Goal: Task Accomplishment & Management: Complete application form

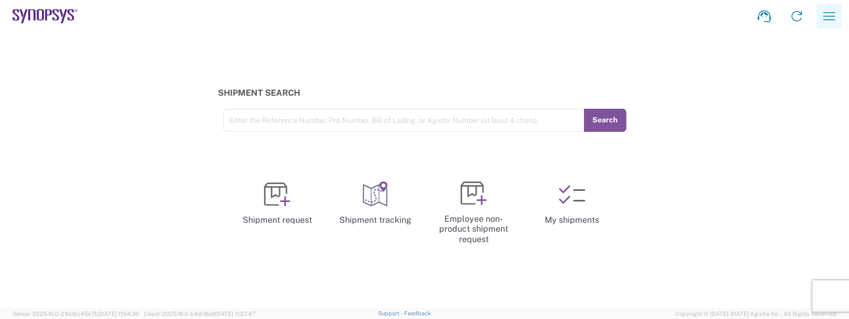
click at [828, 17] on icon "button" at bounding box center [829, 16] width 17 height 17
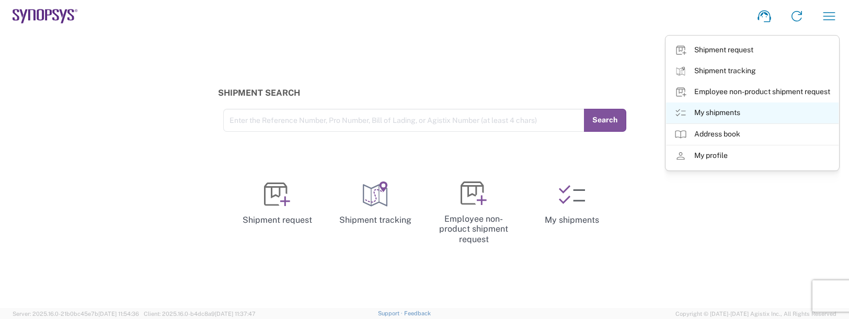
click at [730, 117] on link "My shipments" at bounding box center [752, 112] width 172 height 21
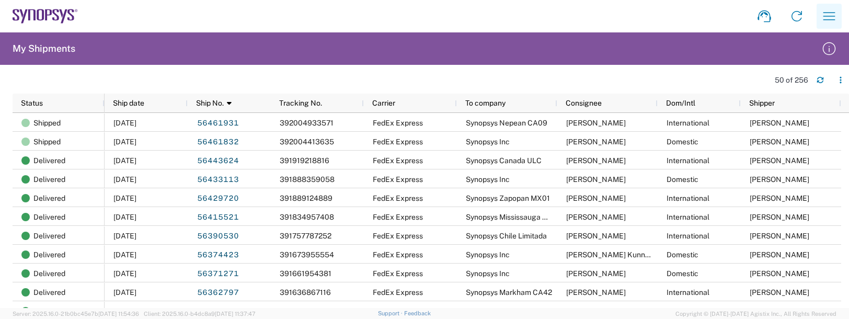
click at [824, 16] on icon "button" at bounding box center [829, 16] width 17 height 17
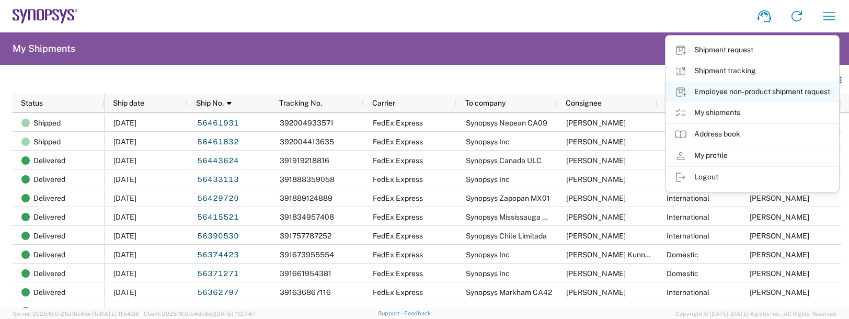
click at [756, 86] on link "Employee non-product shipment request" at bounding box center [752, 92] width 172 height 21
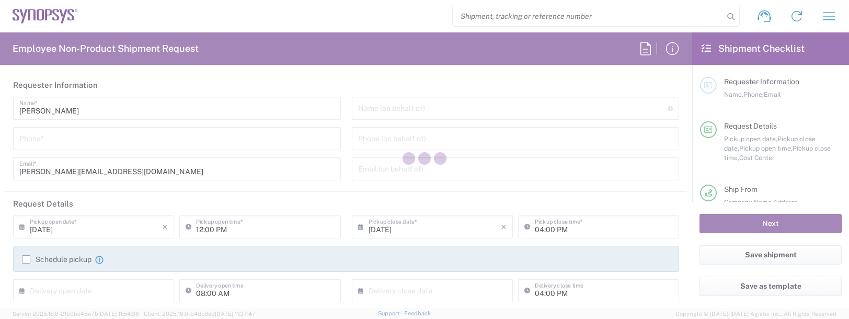
type input "Department"
type input "[US_STATE]"
type input "[GEOGRAPHIC_DATA]"
type input "Delivered at Place"
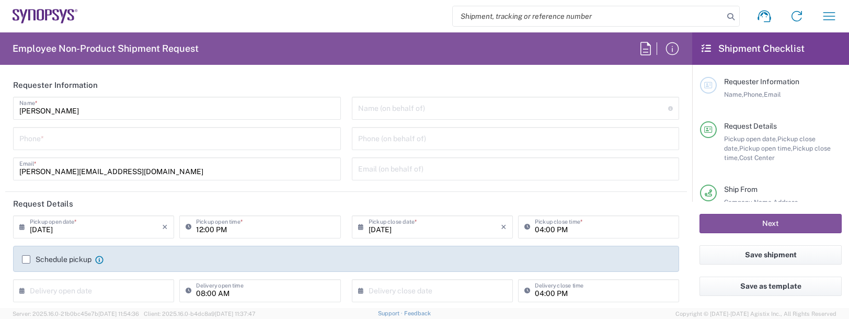
type input "US01, FAC, SAFETY & 110696"
type input "[GEOGRAPHIC_DATA]"
type input "Boxborough US8W"
click at [19, 135] on input "tel" at bounding box center [176, 138] width 315 height 18
type input "9788371149"
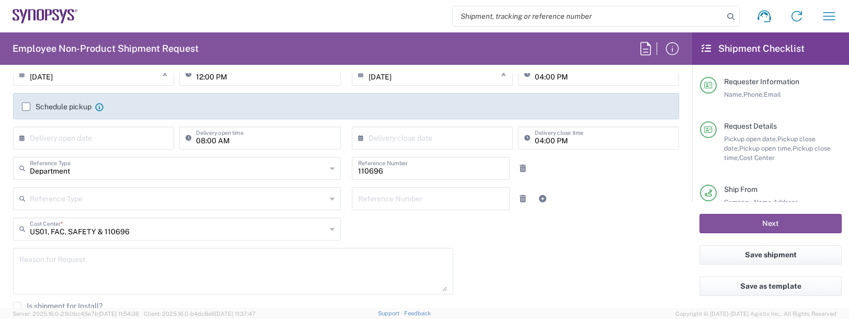
scroll to position [157, 0]
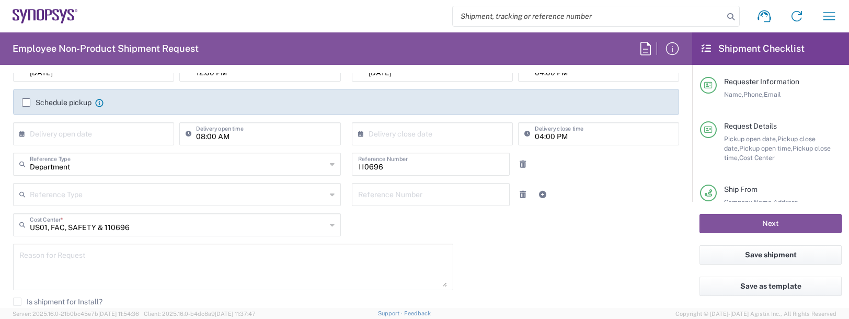
click at [70, 260] on textarea at bounding box center [233, 267] width 428 height 40
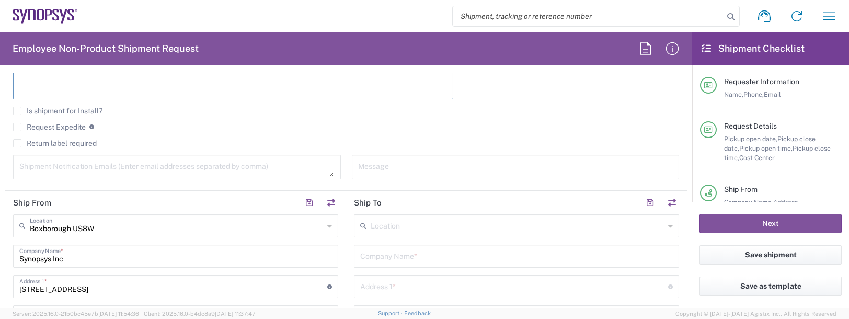
scroll to position [366, 0]
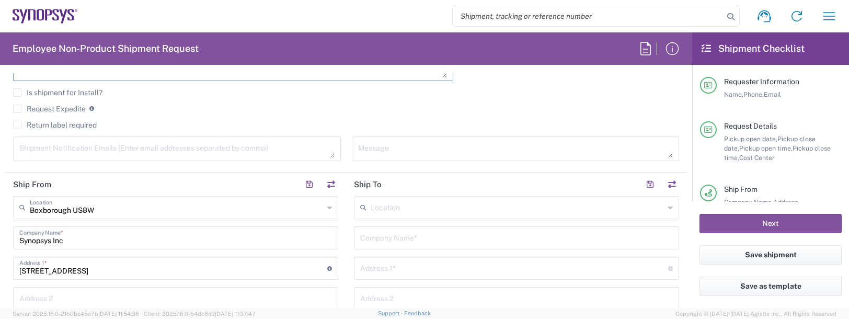
type textarea "badge request"
click at [57, 151] on textarea at bounding box center [176, 149] width 315 height 18
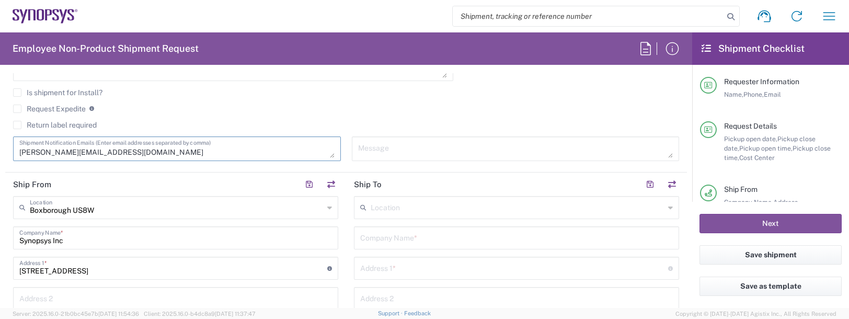
type textarea "[PERSON_NAME][EMAIL_ADDRESS][DOMAIN_NAME]"
click at [434, 204] on input "text" at bounding box center [518, 207] width 294 height 18
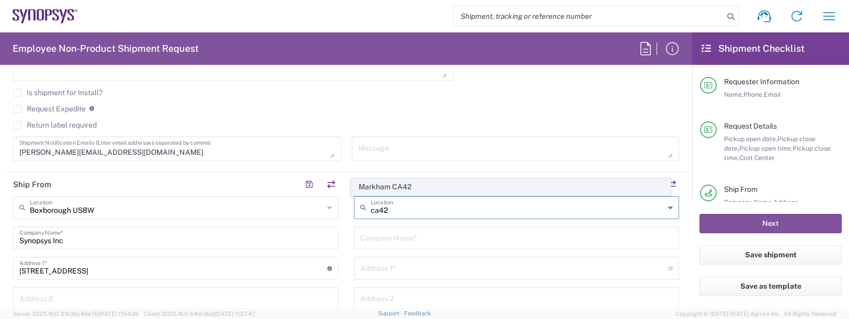
click at [413, 188] on span "Markham CA42" at bounding box center [510, 187] width 319 height 16
type input "Markham CA42"
type input "Synopsys Markham CA42"
type input "[STREET_ADDRESS]"
type input "Suite 410"
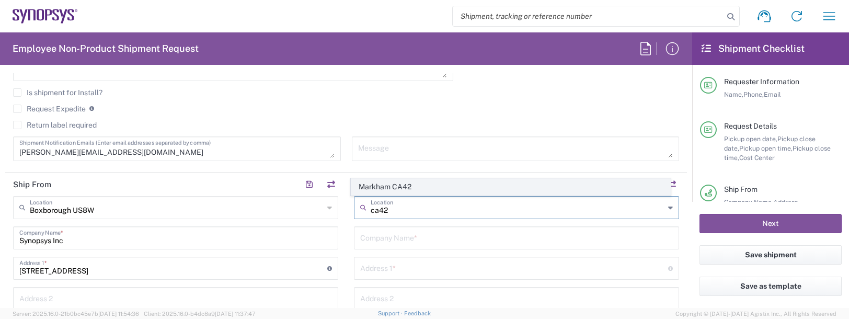
type input "Markham"
type input "[GEOGRAPHIC_DATA]"
type input "L3R 9T8"
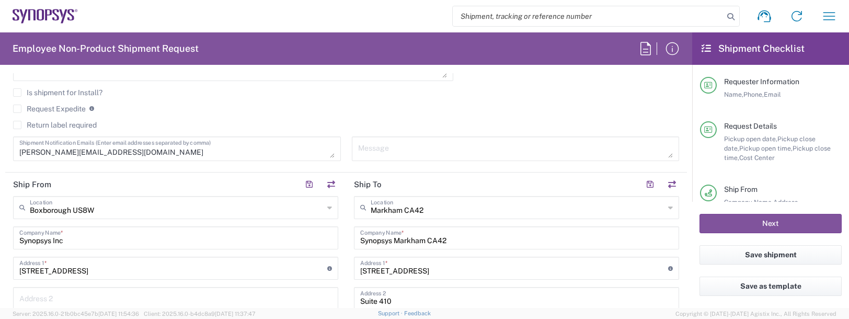
type input "[GEOGRAPHIC_DATA]"
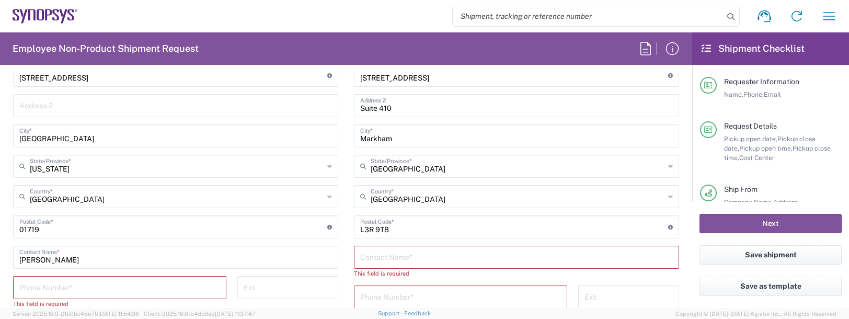
scroll to position [627, 0]
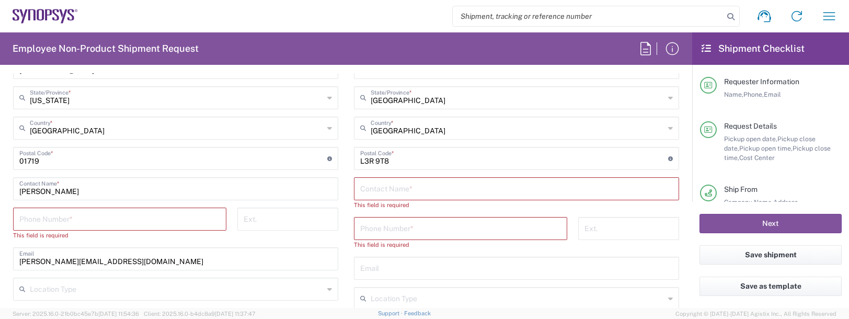
click at [380, 192] on input "text" at bounding box center [516, 188] width 313 height 18
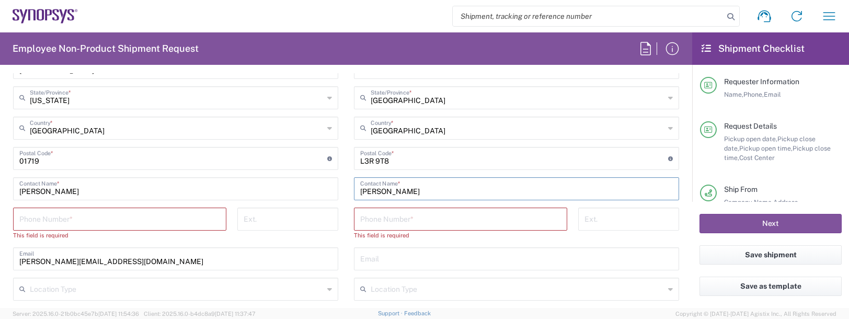
type input "[PERSON_NAME]"
click at [38, 221] on input "tel" at bounding box center [119, 218] width 201 height 18
type input "9788371149"
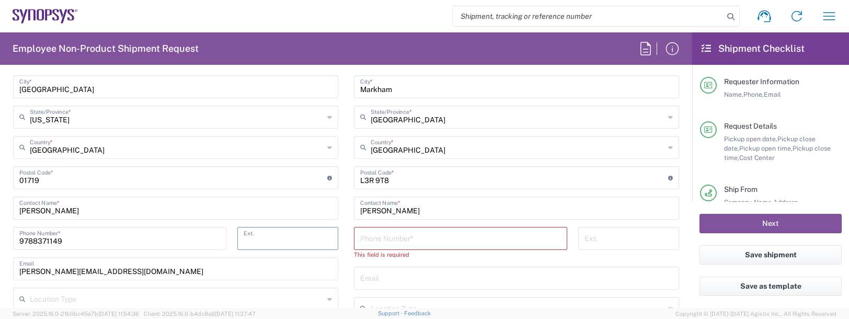
scroll to position [575, 0]
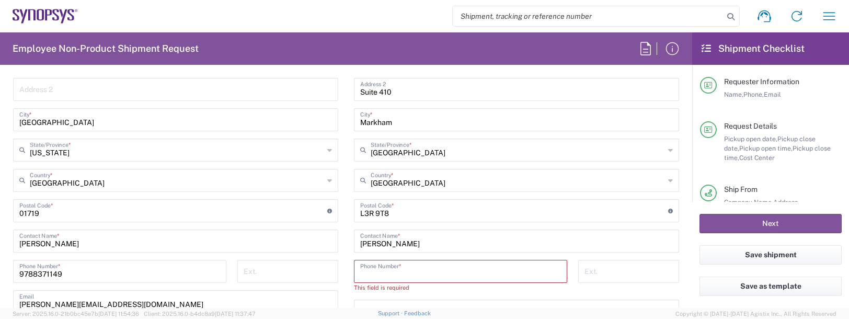
click at [380, 268] on input "tel" at bounding box center [460, 270] width 201 height 18
click at [367, 270] on input "tel" at bounding box center [460, 270] width 201 height 18
click at [376, 274] on input "tel" at bounding box center [460, 270] width 201 height 18
type input "9788371149"
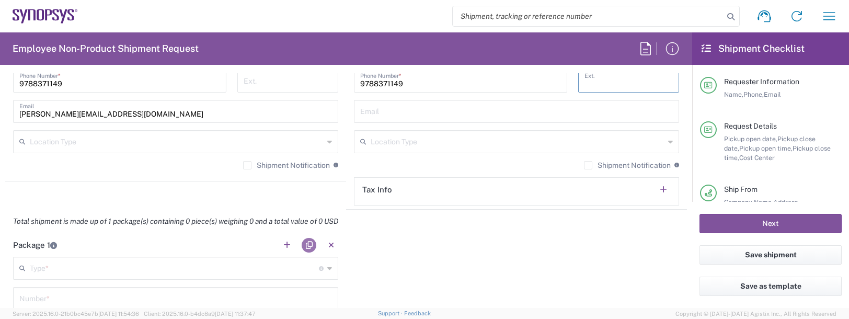
scroll to position [784, 0]
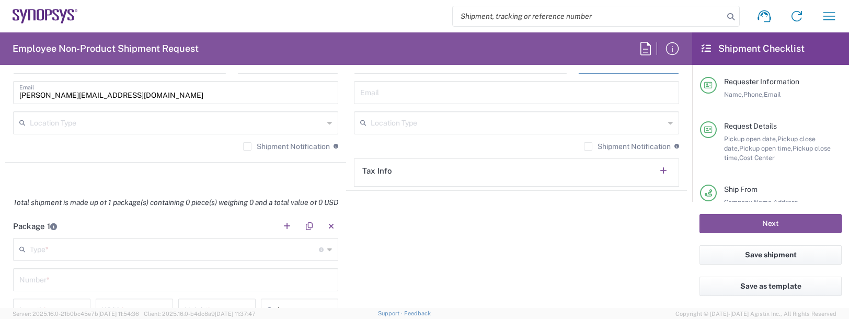
click at [38, 244] on input "text" at bounding box center [174, 248] width 289 height 18
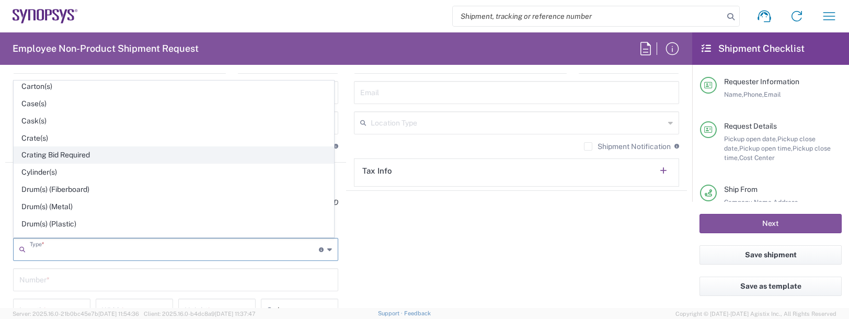
scroll to position [209, 0]
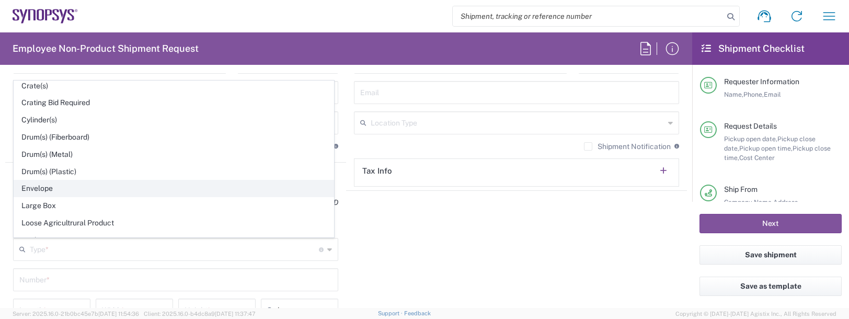
click at [46, 183] on span "Envelope" at bounding box center [173, 188] width 319 height 16
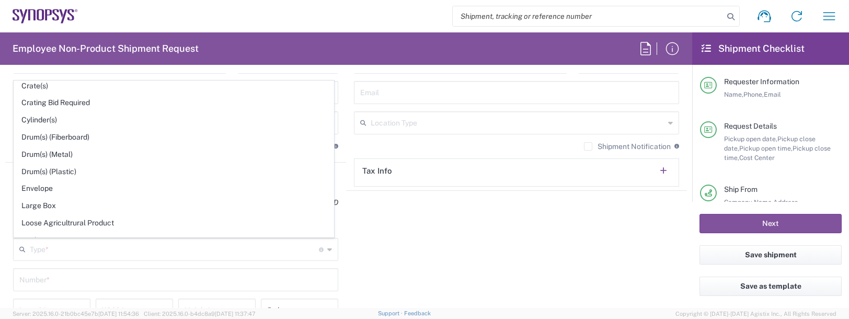
type input "Envelope"
type input "1"
type input "9.5"
type input "12.5"
type input "0.25"
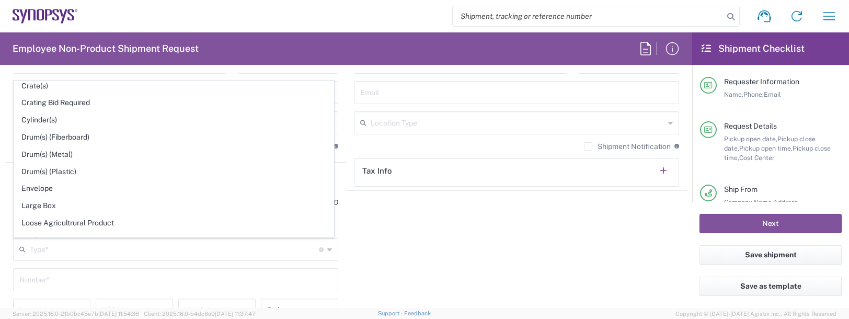
type input "1"
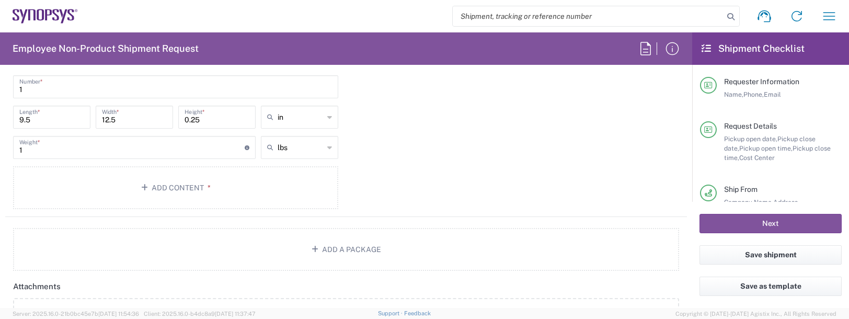
scroll to position [993, 0]
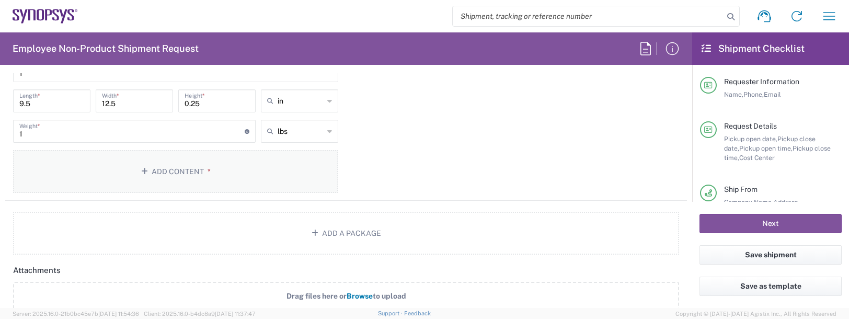
click at [192, 165] on button "Add Content *" at bounding box center [175, 171] width 325 height 43
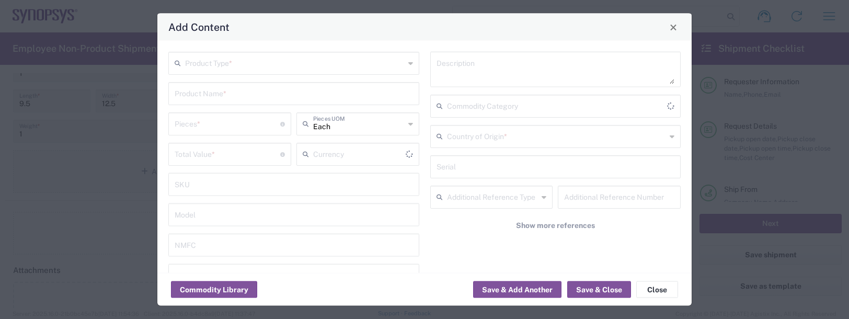
type input "US Dollar"
click at [216, 63] on input "text" at bounding box center [295, 62] width 220 height 18
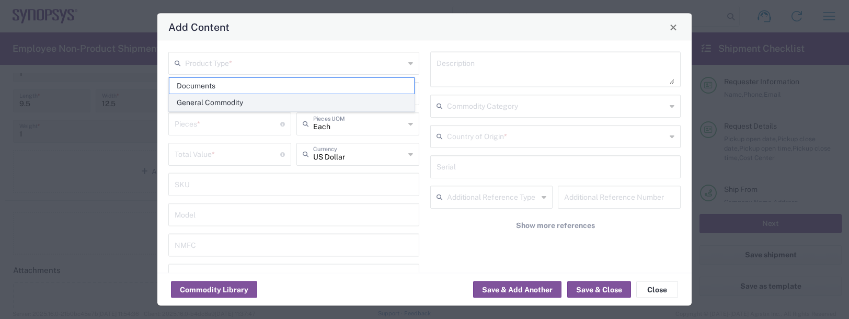
click at [202, 102] on span "General Commodity" at bounding box center [291, 103] width 245 height 16
type input "General Commodity"
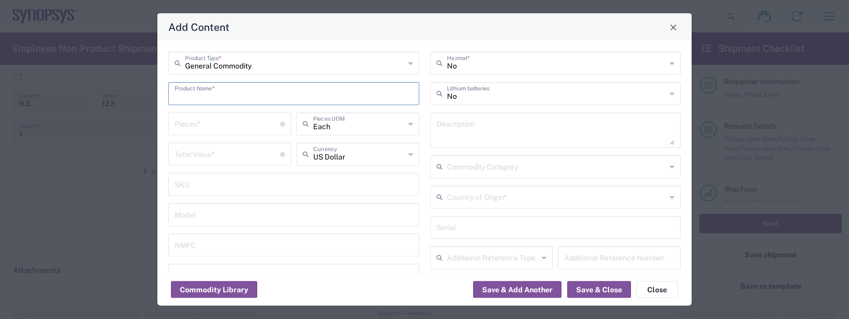
click at [198, 98] on input "text" at bounding box center [294, 93] width 238 height 18
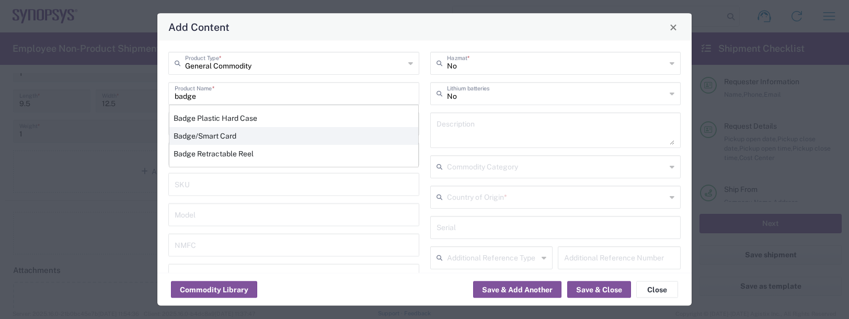
click at [198, 134] on div "Badge/Smart Card" at bounding box center [293, 136] width 249 height 18
type input "Badge/Smart Card"
type input "10.15"
type textarea "Badge/Smart Card"
type input "8523.52.0090"
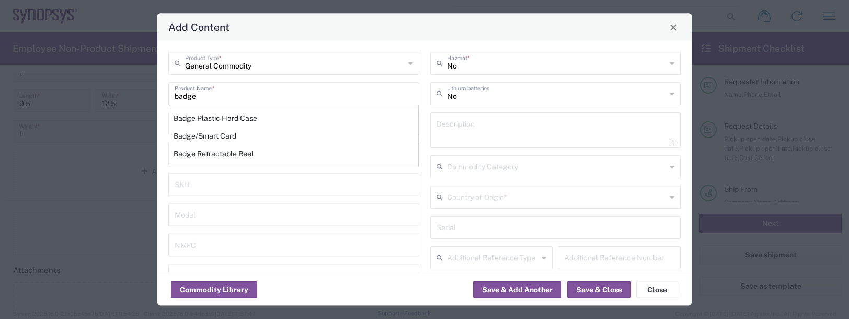
type input "BIS"
type input "EAR99"
type input "NLR - No License Required"
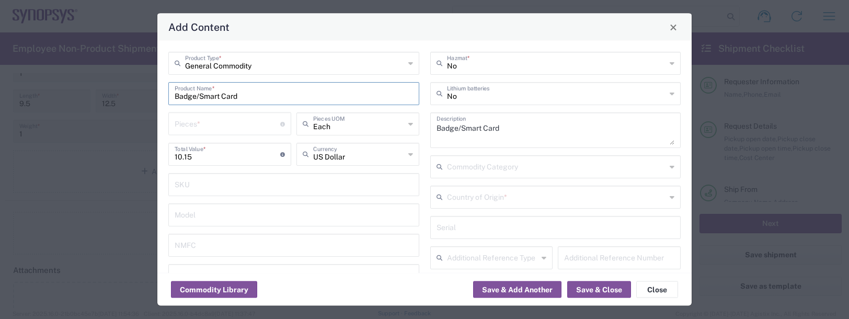
click at [191, 112] on div "Pieces * Number of pieces inside all the packages" at bounding box center [229, 123] width 123 height 23
type input "1"
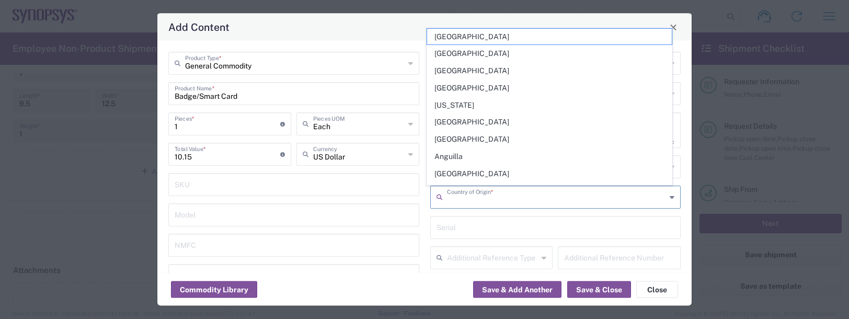
click at [463, 205] on input "text" at bounding box center [557, 196] width 220 height 18
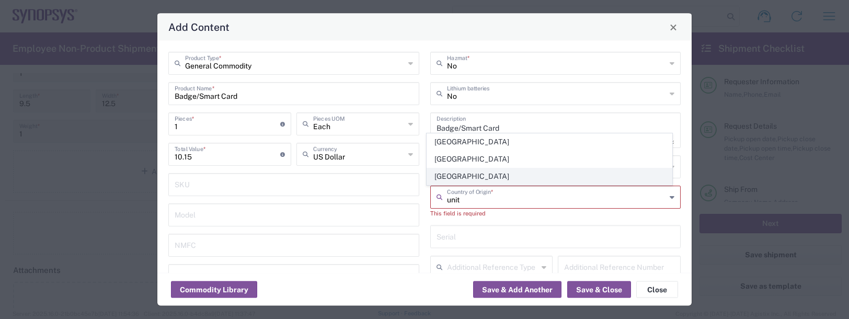
click at [465, 182] on span "[GEOGRAPHIC_DATA]" at bounding box center [549, 176] width 245 height 16
type input "[GEOGRAPHIC_DATA]"
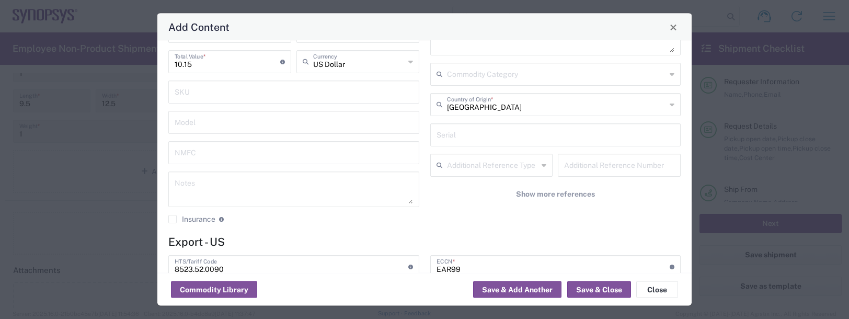
scroll to position [105, 0]
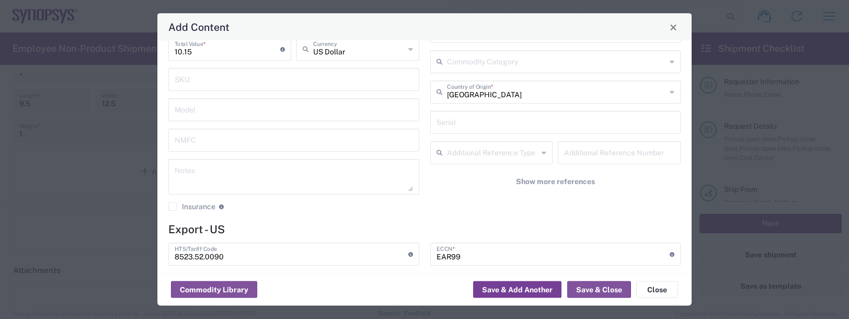
click at [495, 293] on button "Save & Add Another" at bounding box center [517, 289] width 88 height 17
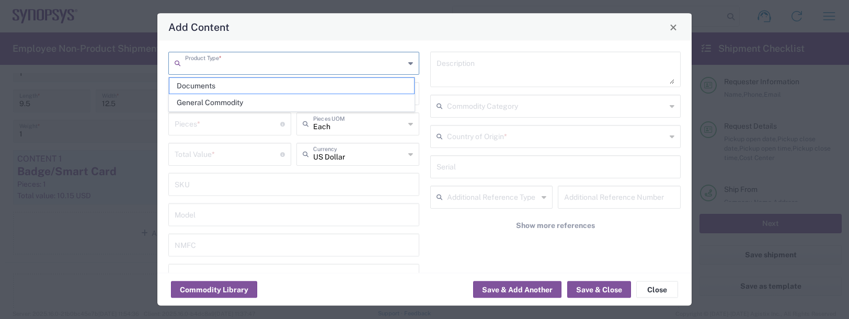
click at [210, 67] on input "text" at bounding box center [295, 62] width 220 height 18
click at [211, 99] on span "General Commodity" at bounding box center [291, 103] width 245 height 16
type input "General Commodity"
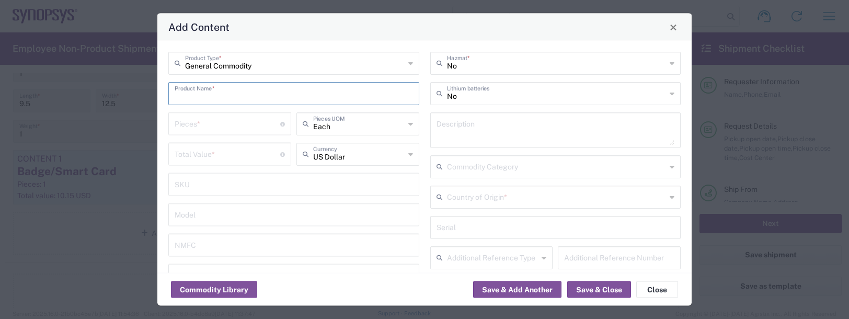
click at [205, 97] on input "text" at bounding box center [294, 93] width 238 height 18
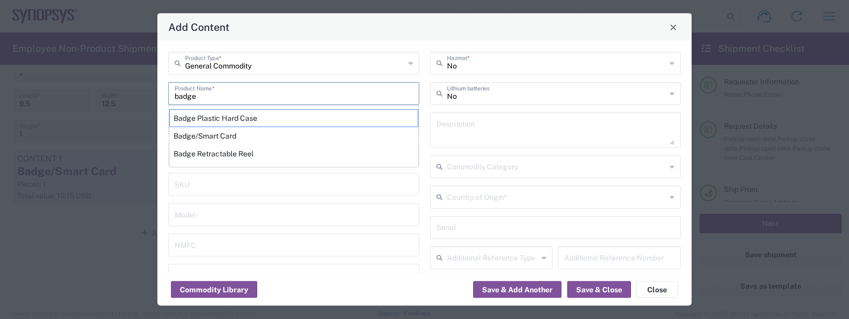
click at [213, 122] on div "Badge Plastic Hard Case" at bounding box center [293, 118] width 249 height 18
type input "Badge Plastic Hard Case"
type input "1.25"
type textarea "Badge Plastic Hard Case"
type input "[GEOGRAPHIC_DATA]"
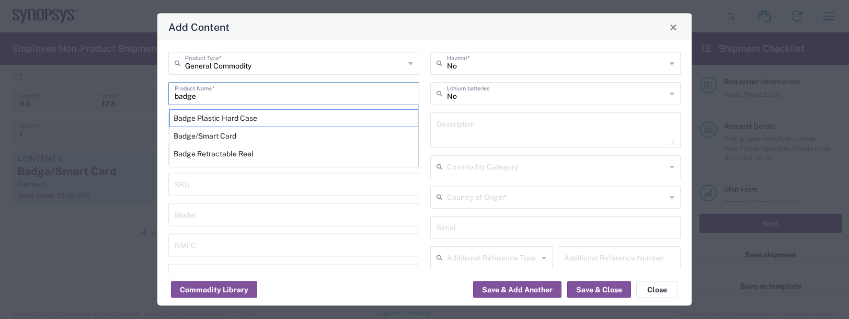
type input "4202.32.0000"
type input "BIS"
type input "EAR99"
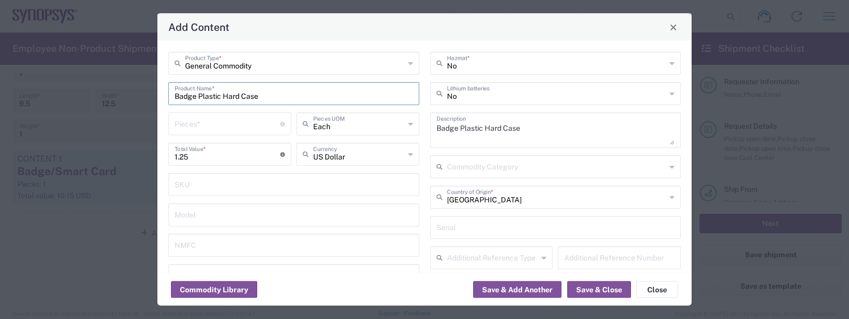
type input "NLR - No License Required"
click at [212, 122] on input "number" at bounding box center [228, 123] width 106 height 18
type input "1"
click at [518, 293] on button "Save & Add Another" at bounding box center [517, 289] width 88 height 17
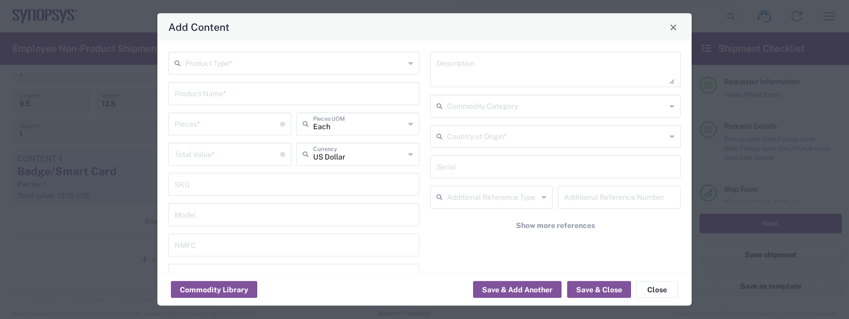
click at [203, 69] on input "text" at bounding box center [295, 62] width 220 height 18
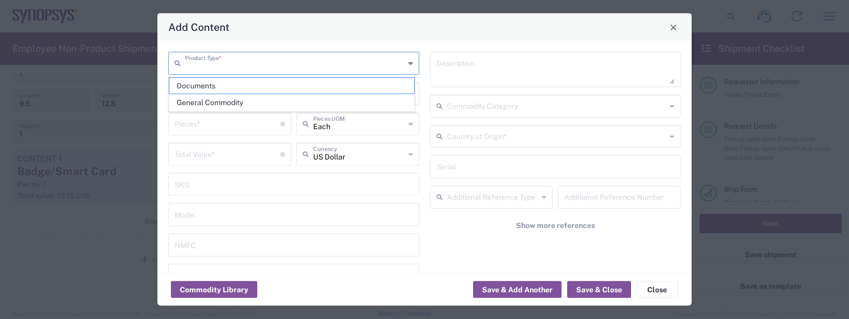
click at [202, 96] on span "General Commodity" at bounding box center [291, 103] width 245 height 16
type input "General Commodity"
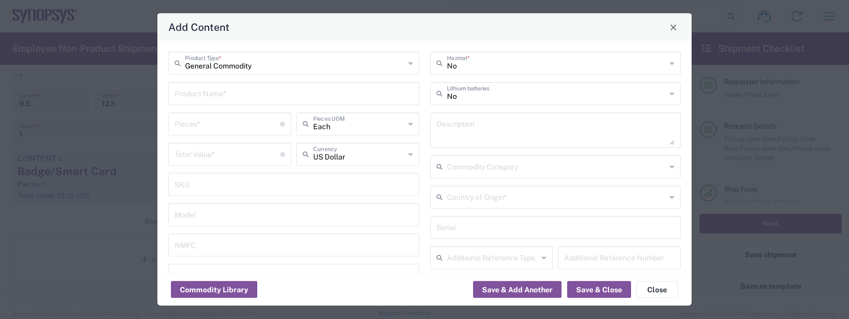
click at [192, 93] on input "text" at bounding box center [294, 93] width 238 height 18
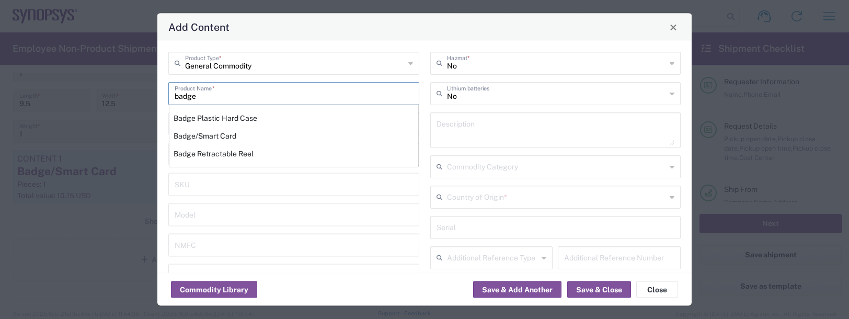
drag, startPoint x: 202, startPoint y: 151, endPoint x: 189, endPoint y: 143, distance: 15.2
click at [200, 158] on div "Badge Retractable Reel" at bounding box center [293, 154] width 249 height 18
type input "Badge Retractable Reel"
type input "1.85"
type textarea "Badge Retractable Reel"
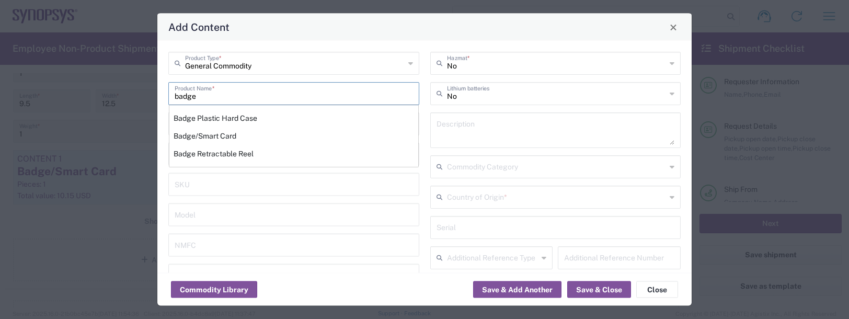
type input "[GEOGRAPHIC_DATA]"
type input "7326.90.8695"
type input "BIS"
type input "EAR99"
type input "7326.90.9010"
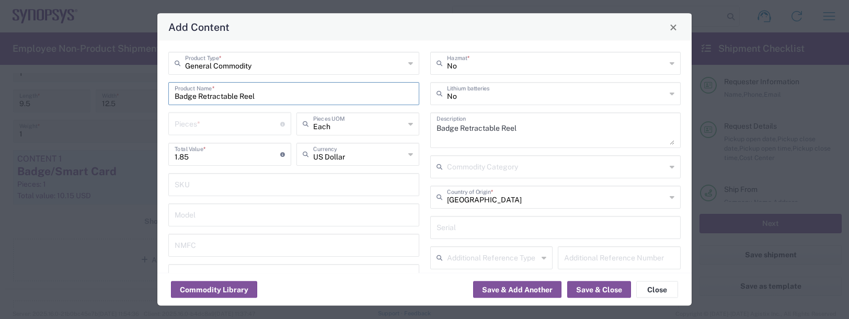
type input "NLR - No License Required"
click at [182, 124] on input "number" at bounding box center [228, 123] width 106 height 18
type input "1"
click at [531, 287] on button "Save & Add Another" at bounding box center [517, 289] width 88 height 17
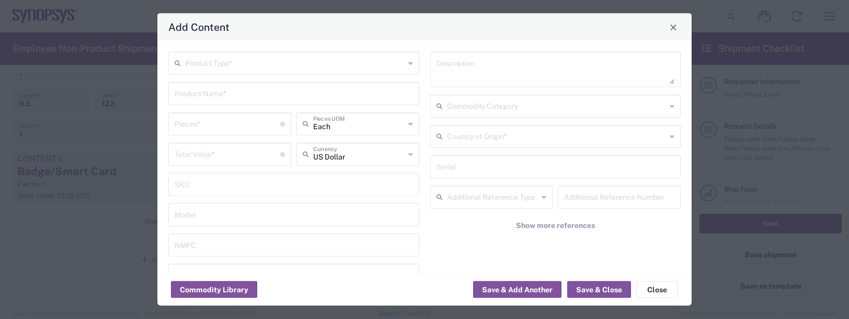
click at [214, 67] on input "text" at bounding box center [295, 62] width 220 height 18
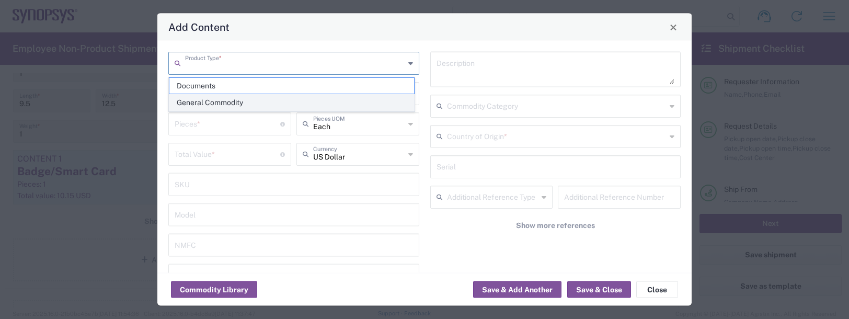
click at [202, 105] on span "General Commodity" at bounding box center [291, 103] width 245 height 16
type input "General Commodity"
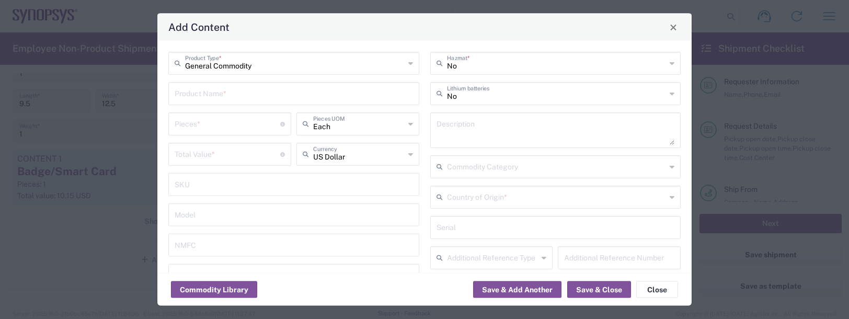
click at [195, 94] on input "text" at bounding box center [294, 93] width 238 height 18
type input "k"
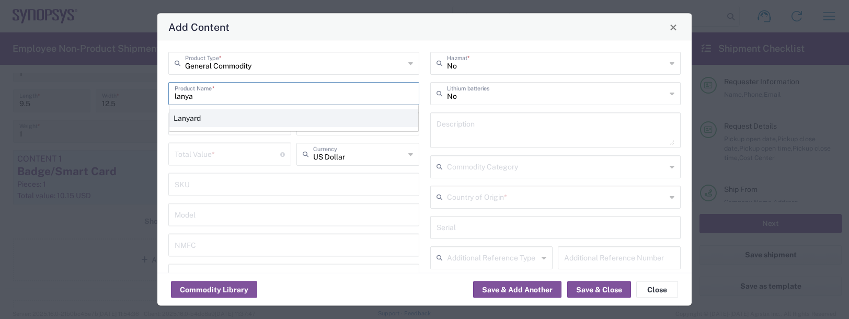
click at [194, 112] on div "Lanyard" at bounding box center [293, 118] width 249 height 18
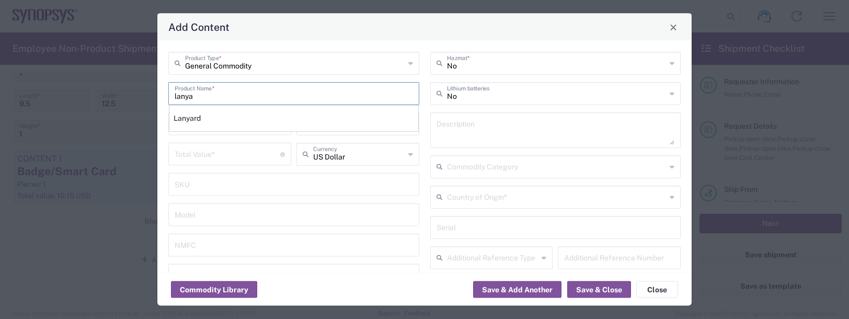
type input "Lanyard"
type input "1.7"
type textarea "Lanyard for ID Badge"
type input "[GEOGRAPHIC_DATA]"
type input "5609.00.3000"
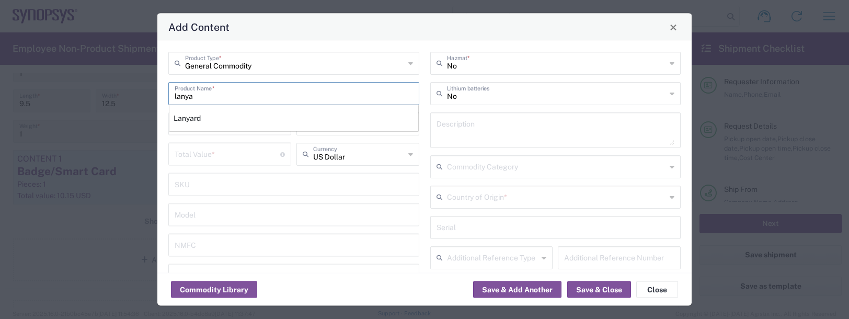
type input "BIS"
type input "EAR99"
type input "NLR - No License Required"
click at [199, 122] on input "number" at bounding box center [228, 123] width 106 height 18
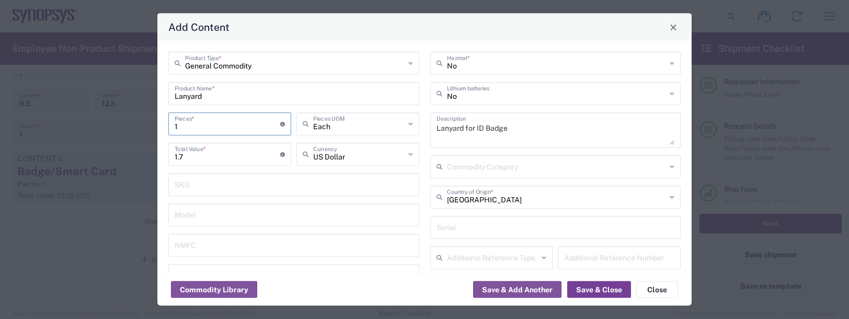
type input "1"
click at [597, 291] on button "Save & Close" at bounding box center [599, 289] width 64 height 17
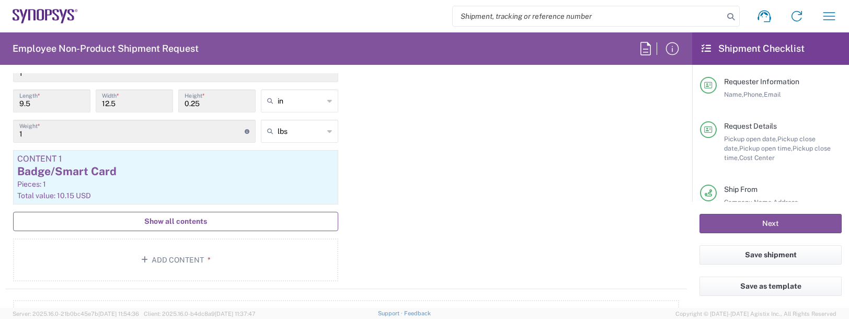
click at [167, 219] on span "Show all contents" at bounding box center [175, 221] width 63 height 10
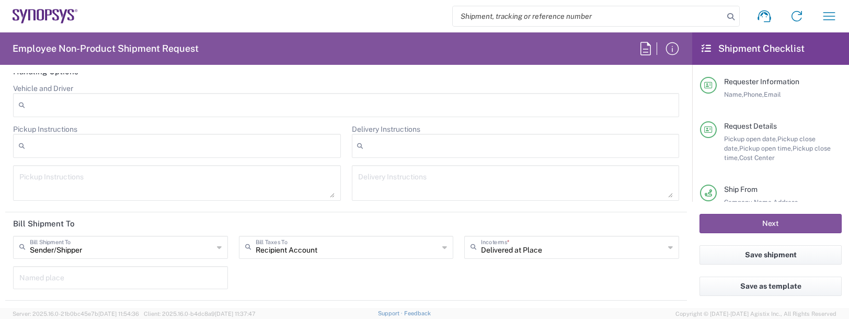
scroll to position [1745, 0]
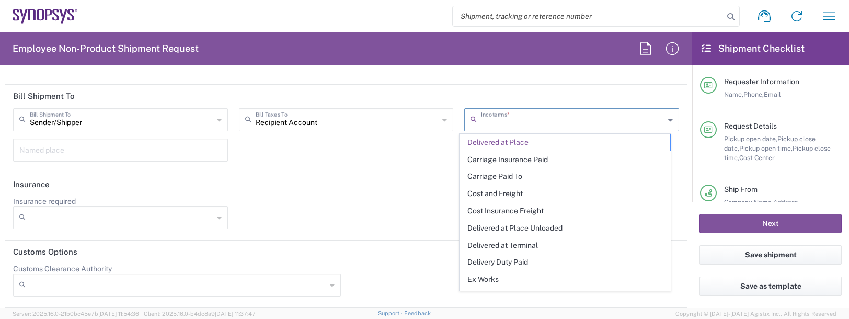
click at [500, 113] on input "text" at bounding box center [572, 119] width 183 height 18
click at [491, 261] on span "Delivery Duty Paid" at bounding box center [565, 262] width 210 height 16
type input "Sender/Shipper"
type input "Delivery Duty Paid"
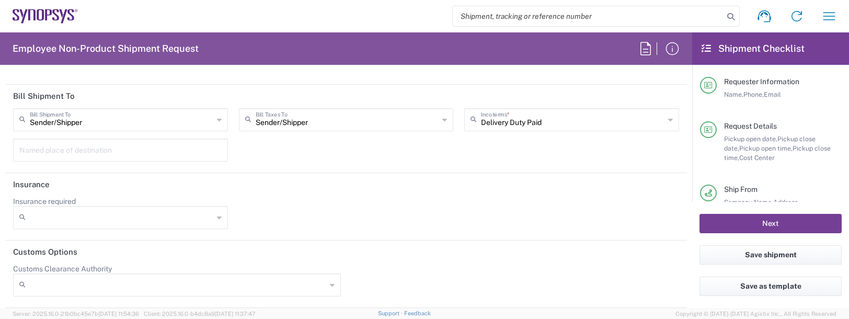
click at [740, 226] on button "Next" at bounding box center [770, 223] width 142 height 19
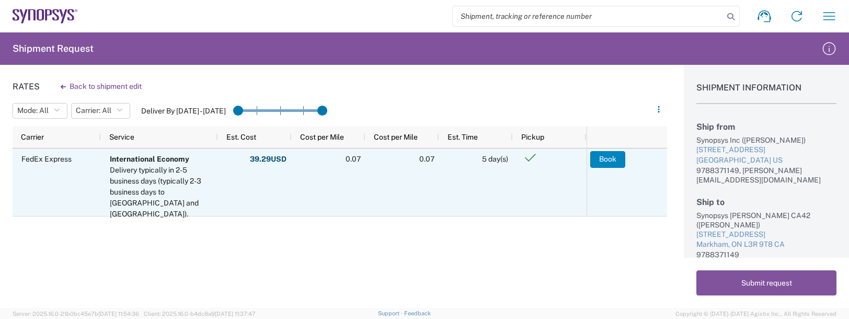
click at [595, 166] on button "Book" at bounding box center [607, 159] width 35 height 17
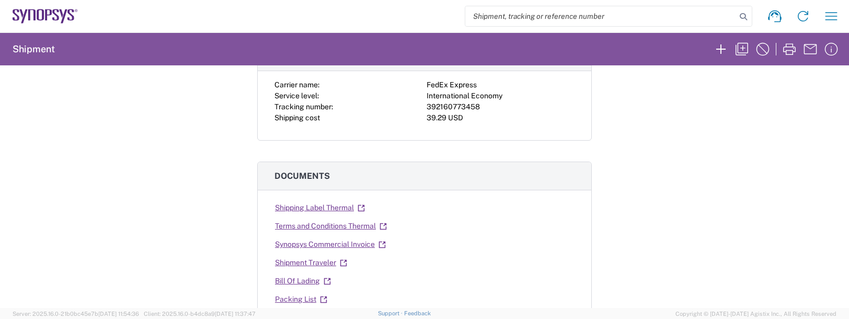
scroll to position [105, 0]
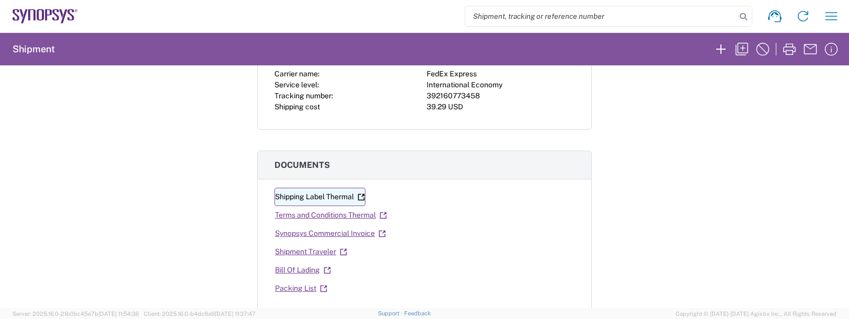
click at [342, 196] on link "Shipping Label Thermal" at bounding box center [319, 197] width 91 height 18
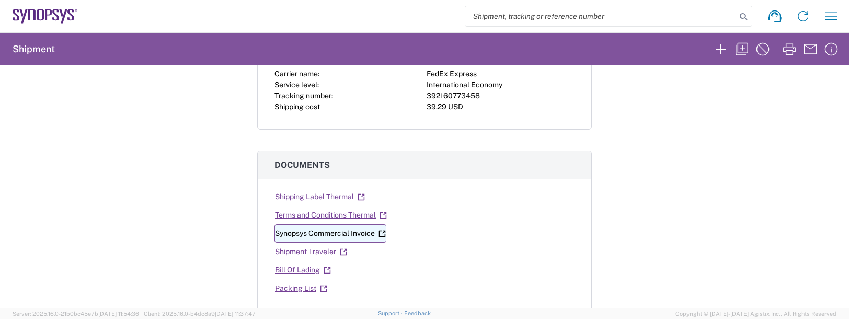
click at [305, 236] on link "Synopsys Commercial Invoice" at bounding box center [330, 233] width 112 height 18
click at [829, 18] on icon "button" at bounding box center [831, 16] width 17 height 17
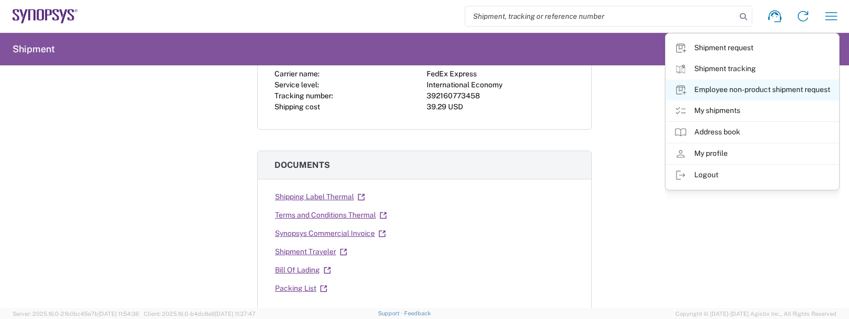
click at [763, 87] on link "Employee non-product shipment request" at bounding box center [752, 89] width 172 height 21
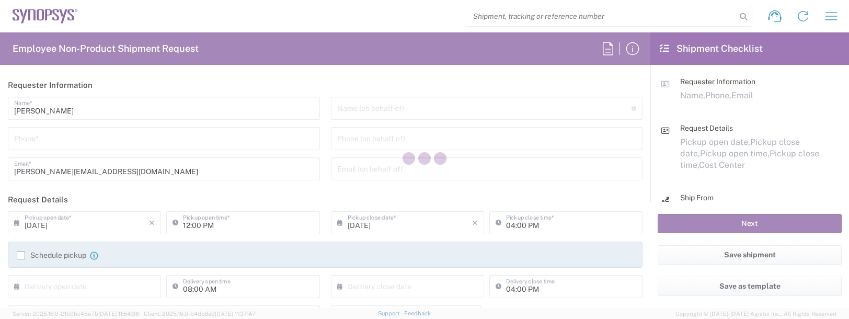
type input "US01, FAC, SAFETY & 110696"
type input "[US_STATE]"
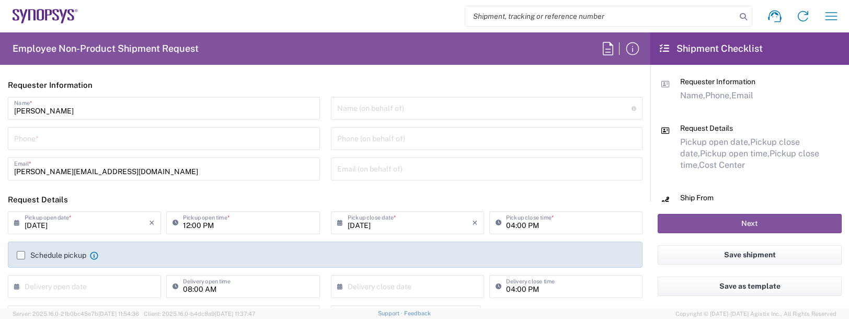
click at [31, 144] on input "tel" at bounding box center [163, 138] width 299 height 18
type input "9788371149"
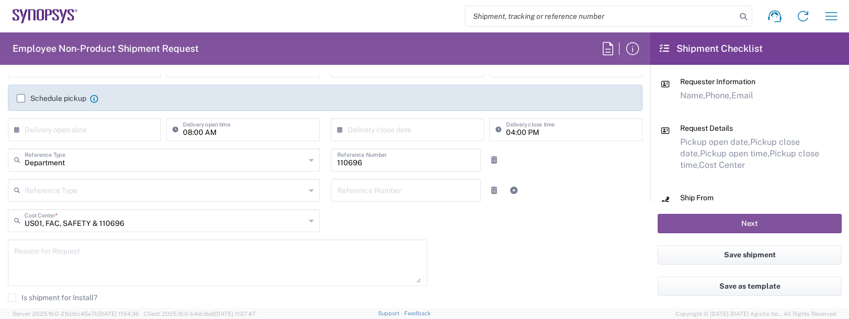
scroll to position [209, 0]
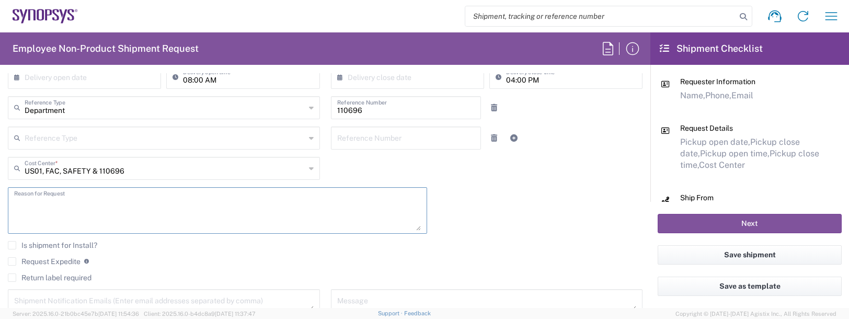
click at [36, 200] on textarea at bounding box center [217, 210] width 407 height 40
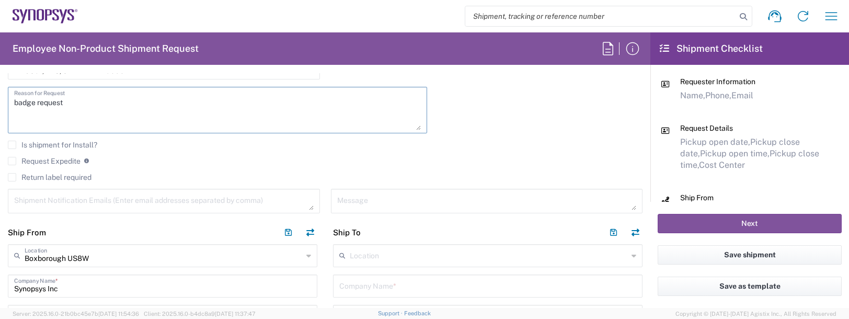
scroll to position [314, 0]
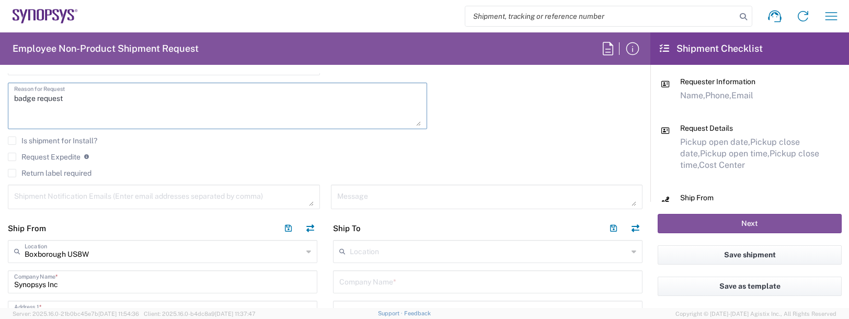
type textarea "badge request"
drag, startPoint x: 86, startPoint y: 202, endPoint x: 88, endPoint y: 191, distance: 11.7
click at [88, 191] on textarea at bounding box center [163, 197] width 299 height 18
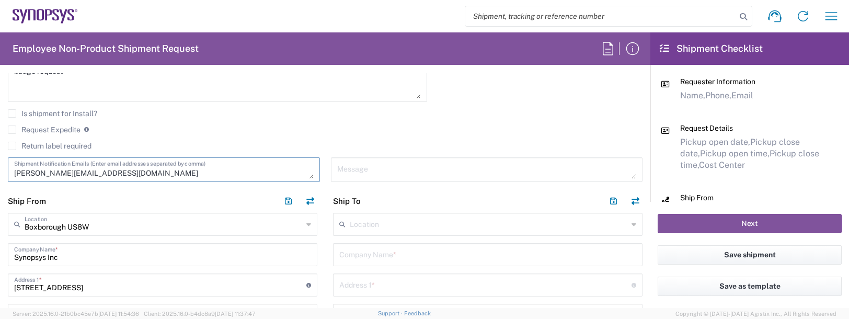
scroll to position [366, 0]
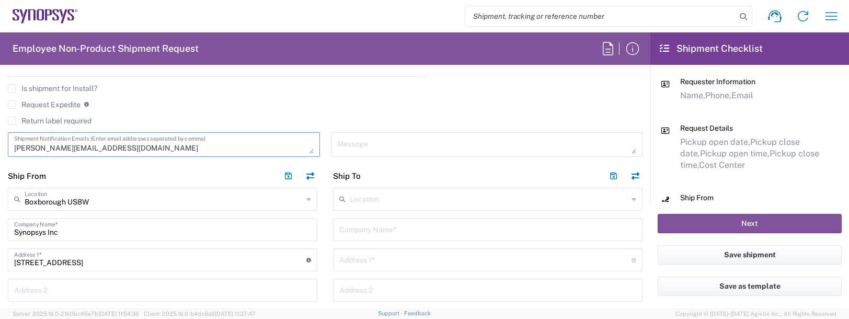
type textarea "[PERSON_NAME][EMAIL_ADDRESS][DOMAIN_NAME]"
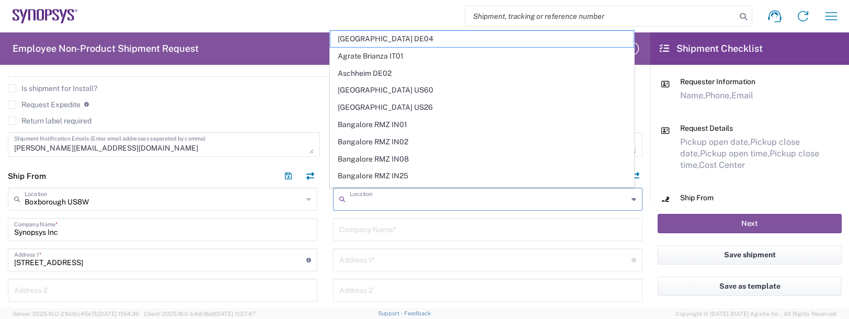
click at [380, 196] on input "text" at bounding box center [489, 198] width 278 height 18
